Goal: Information Seeking & Learning: Learn about a topic

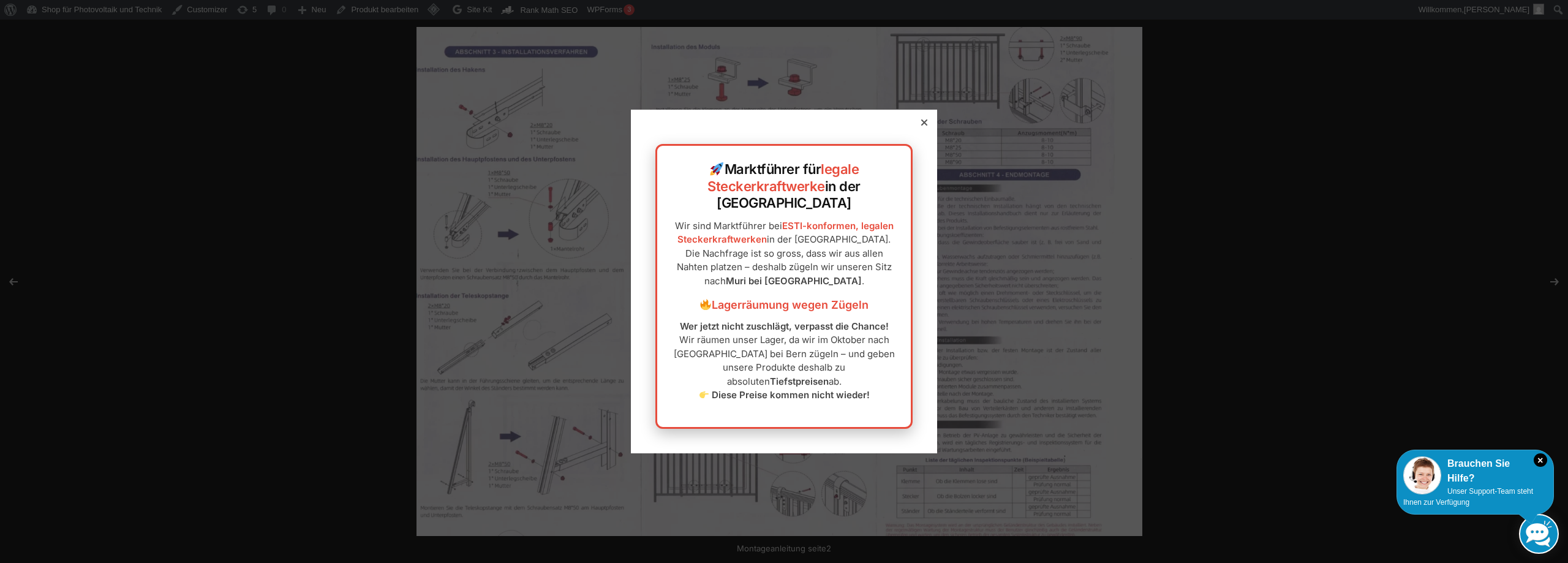
click at [922, 125] on icon at bounding box center [924, 123] width 6 height 6
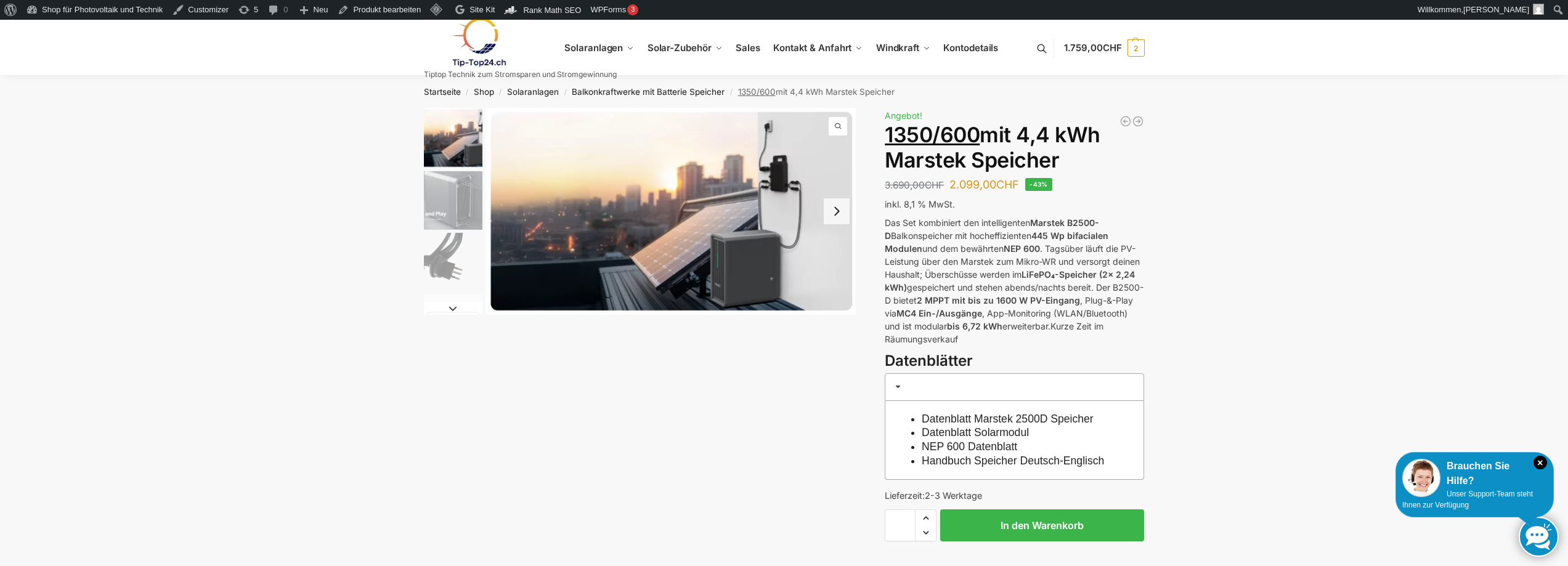
click at [578, 50] on link at bounding box center [520, 42] width 193 height 50
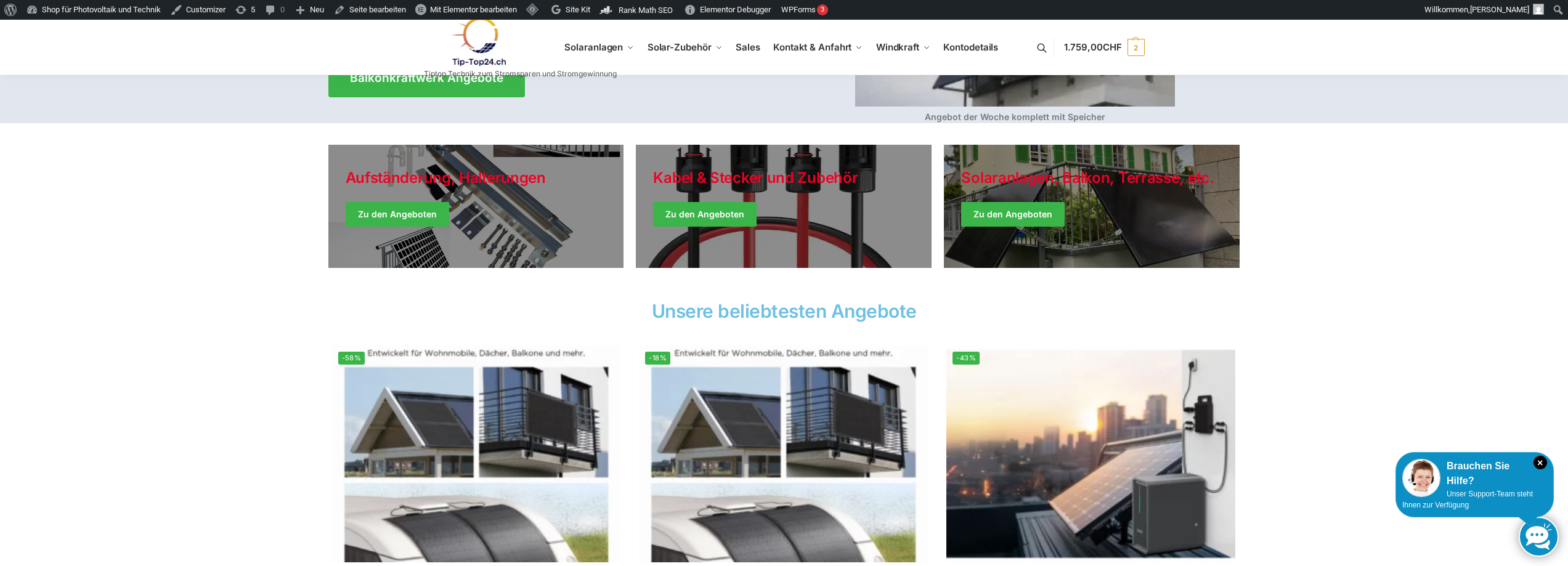
scroll to position [493, 0]
